Goal: Information Seeking & Learning: Learn about a topic

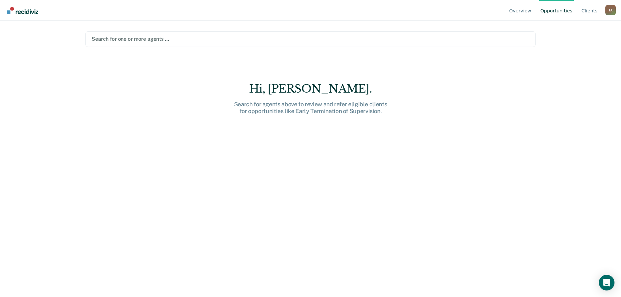
click at [611, 10] on div "[PERSON_NAME]" at bounding box center [610, 10] width 10 height 10
click at [489, 57] on main "Search for one or more agents … [PERSON_NAME]. Search for agents above to revie…" at bounding box center [311, 151] width 466 height 260
click at [586, 9] on link "Client s" at bounding box center [589, 10] width 19 height 21
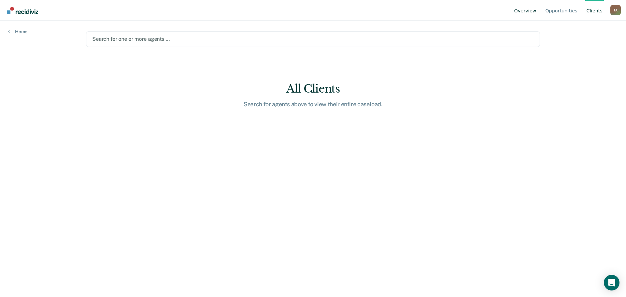
click at [526, 13] on link "Overview" at bounding box center [525, 10] width 25 height 21
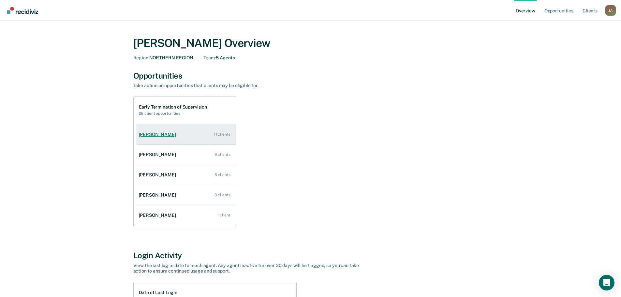
click at [152, 133] on div "[PERSON_NAME]" at bounding box center [159, 135] width 40 height 6
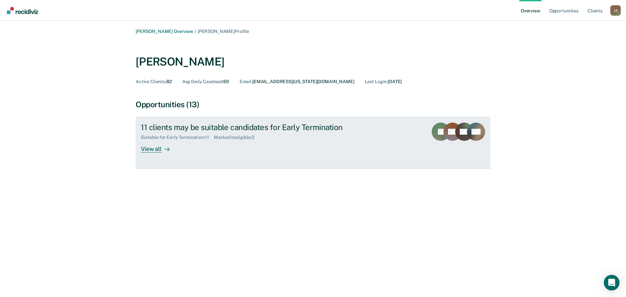
click at [150, 148] on div "View all" at bounding box center [159, 146] width 36 height 13
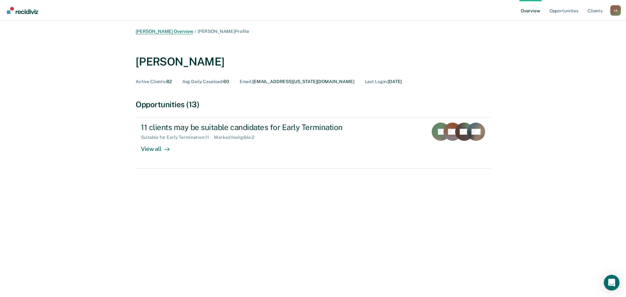
click at [149, 31] on link "[PERSON_NAME] Overview" at bounding box center [165, 32] width 58 height 6
